Goal: Information Seeking & Learning: Learn about a topic

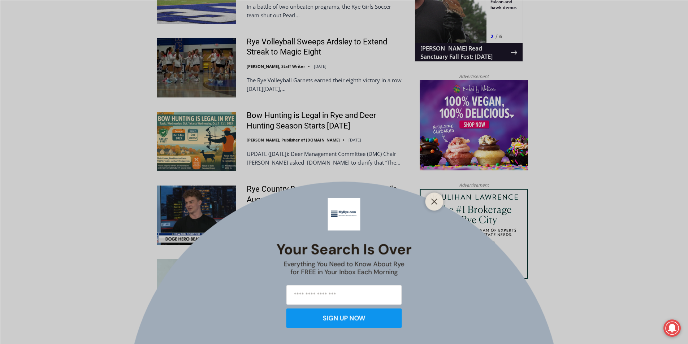
scroll to position [759, 0]
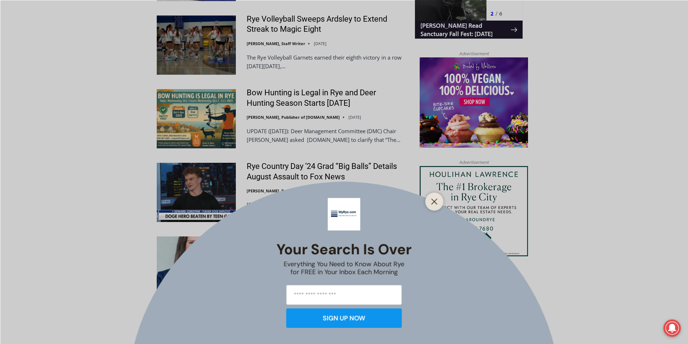
click at [268, 119] on div "Your Search is Over Everything You Need to Know About Rye for FREE in Your Inbo…" at bounding box center [344, 172] width 688 height 344
click at [272, 98] on div "Your Search is Over Everything You Need to Know About Rye for FREE in Your Inbo…" at bounding box center [344, 172] width 688 height 344
drag, startPoint x: 440, startPoint y: 196, endPoint x: 438, endPoint y: 201, distance: 5.2
click at [440, 198] on div at bounding box center [435, 202] width 18 height 18
click at [438, 202] on button "Close" at bounding box center [434, 201] width 10 height 10
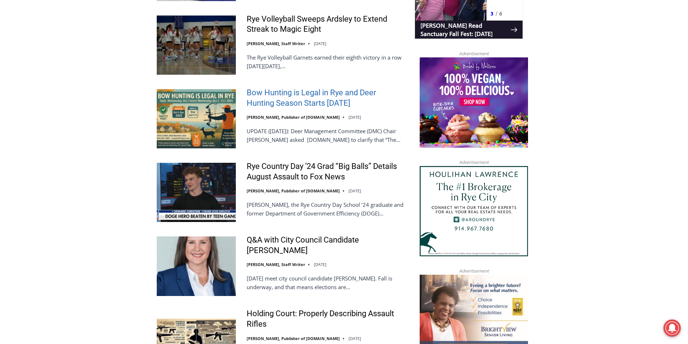
click at [294, 108] on link "Bow Hunting is Legal in Rye and Deer Hunting Season Starts [DATE]" at bounding box center [326, 98] width 159 height 21
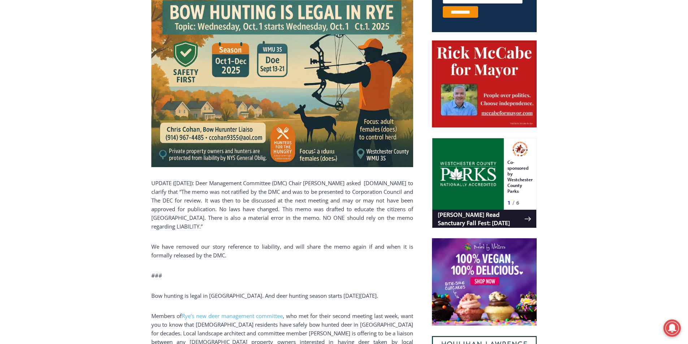
scroll to position [419, 0]
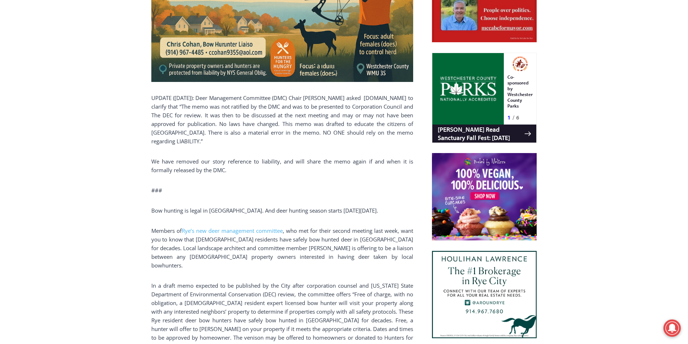
click at [211, 158] on p "We have removed our story reference to liability, and will share the memo again…" at bounding box center [282, 165] width 262 height 17
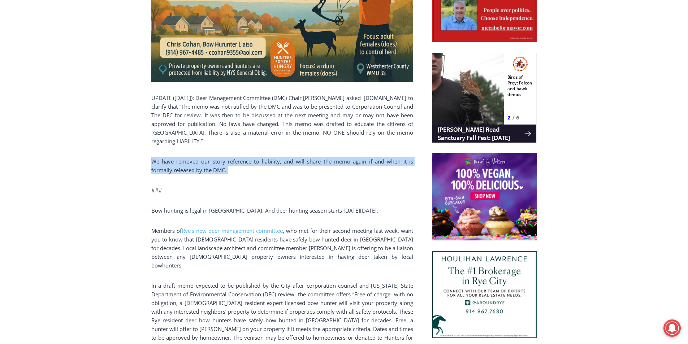
click at [211, 158] on p "We have removed our story reference to liability, and will share the memo again…" at bounding box center [282, 165] width 262 height 17
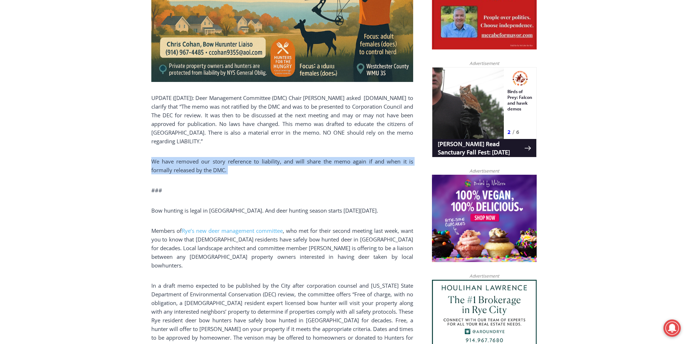
click at [242, 160] on p "We have removed our story reference to liability, and will share the memo again…" at bounding box center [282, 165] width 262 height 17
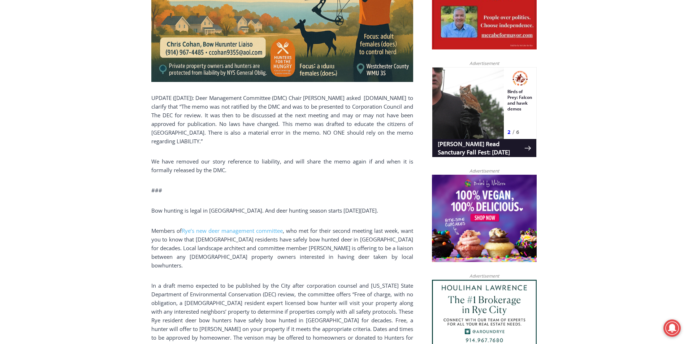
click at [242, 160] on p "We have removed our story reference to liability, and will share the memo again…" at bounding box center [282, 165] width 262 height 17
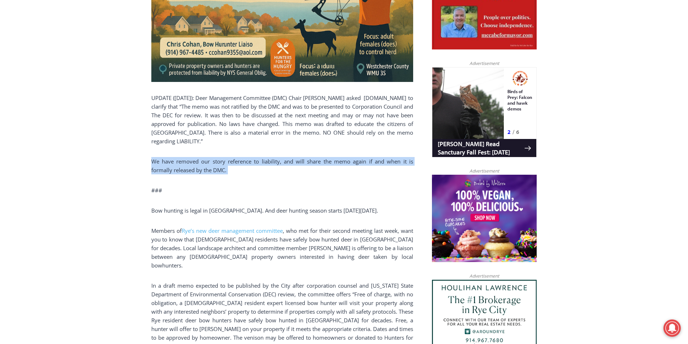
click at [242, 160] on p "We have removed our story reference to liability, and will share the memo again…" at bounding box center [282, 165] width 262 height 17
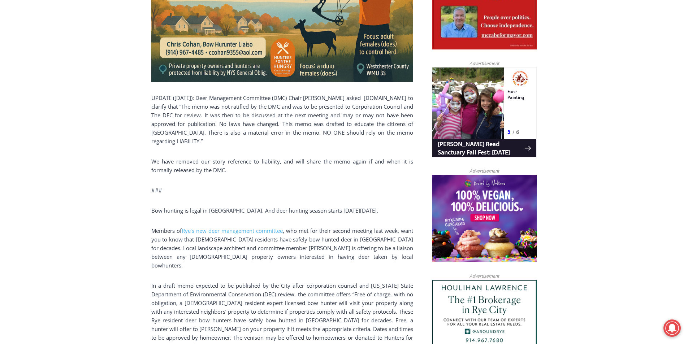
click at [204, 101] on p "UPDATE ([DATE]): Deer Management Committee (DMC) Chair [PERSON_NAME] asked [DOM…" at bounding box center [282, 120] width 262 height 52
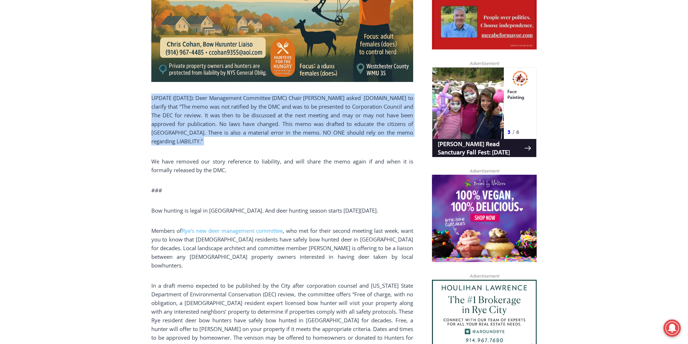
click at [204, 101] on p "UPDATE ([DATE]): Deer Management Committee (DMC) Chair [PERSON_NAME] asked [DOM…" at bounding box center [282, 120] width 262 height 52
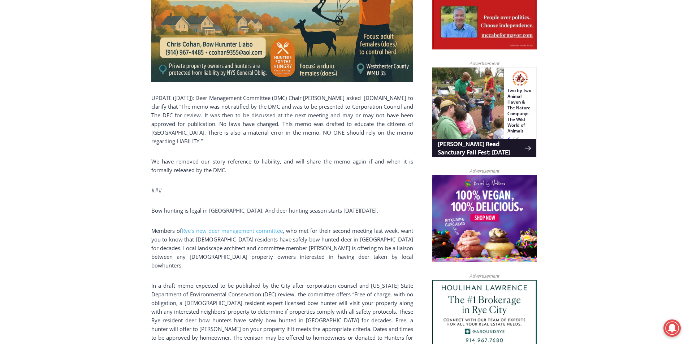
click at [192, 157] on p "We have removed our story reference to liability, and will share the memo again…" at bounding box center [282, 165] width 262 height 17
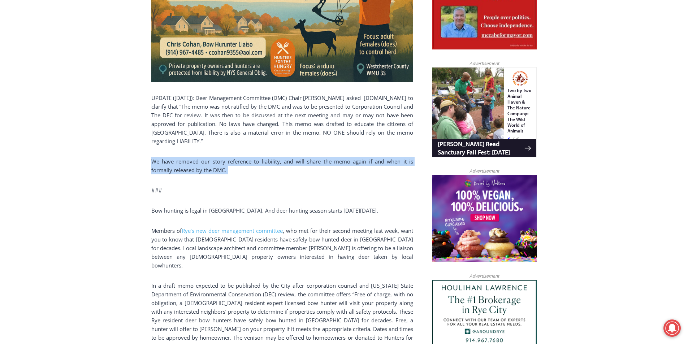
click at [192, 157] on p "We have removed our story reference to liability, and will share the memo again…" at bounding box center [282, 165] width 262 height 17
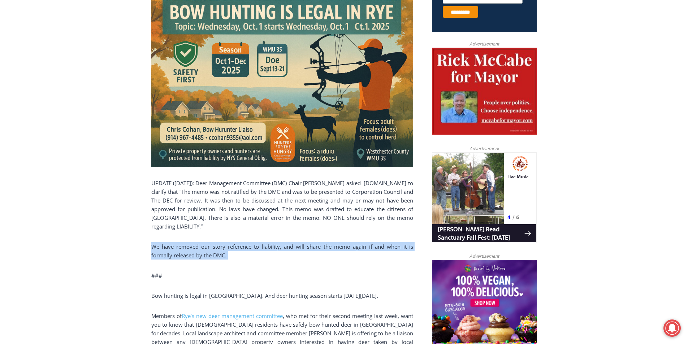
scroll to position [347, 0]
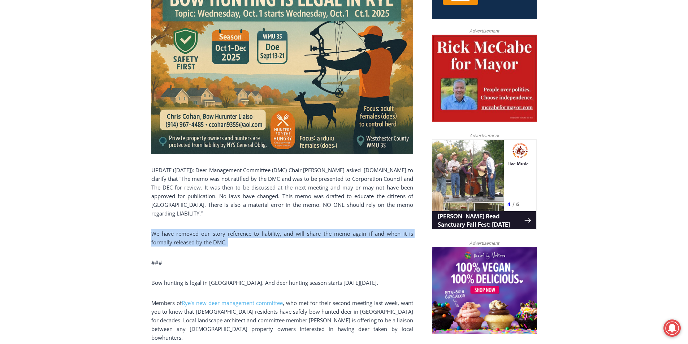
click at [225, 229] on p "We have removed our story reference to liability, and will share the memo again…" at bounding box center [282, 237] width 262 height 17
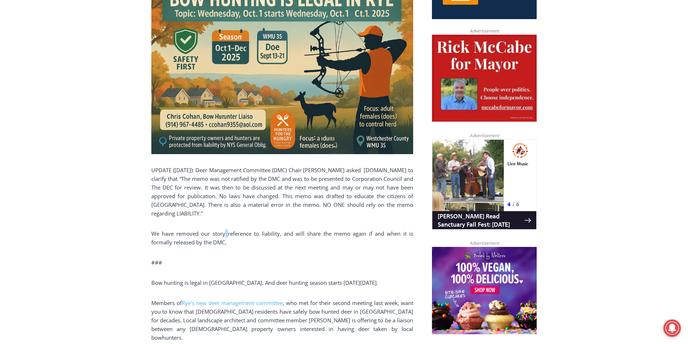
click at [225, 229] on p "We have removed our story reference to liability, and will share the memo again…" at bounding box center [282, 237] width 262 height 17
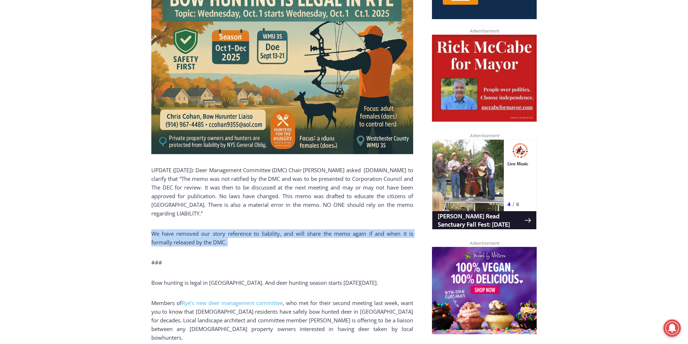
click at [225, 229] on p "We have removed our story reference to liability, and will share the memo again…" at bounding box center [282, 237] width 262 height 17
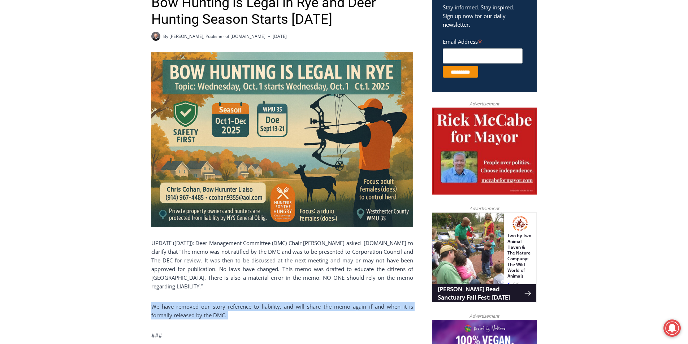
scroll to position [239, 0]
